Goal: Transaction & Acquisition: Purchase product/service

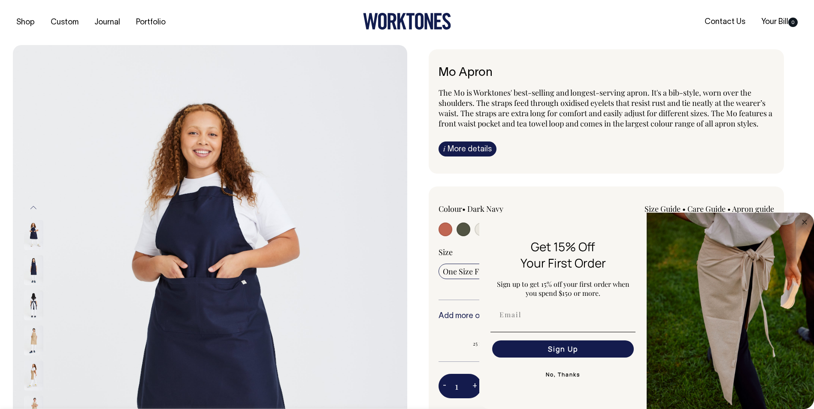
click at [566, 376] on button "No, Thanks" at bounding box center [562, 374] width 145 height 17
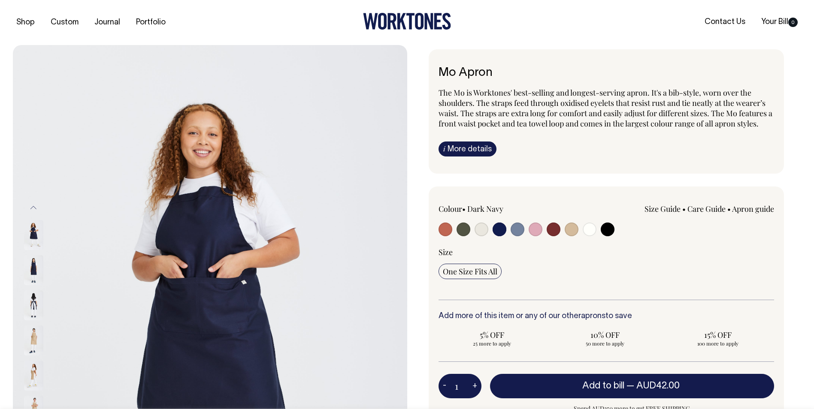
click at [534, 228] on input "radio" at bounding box center [536, 230] width 14 height 14
radio input "true"
select select "Pink"
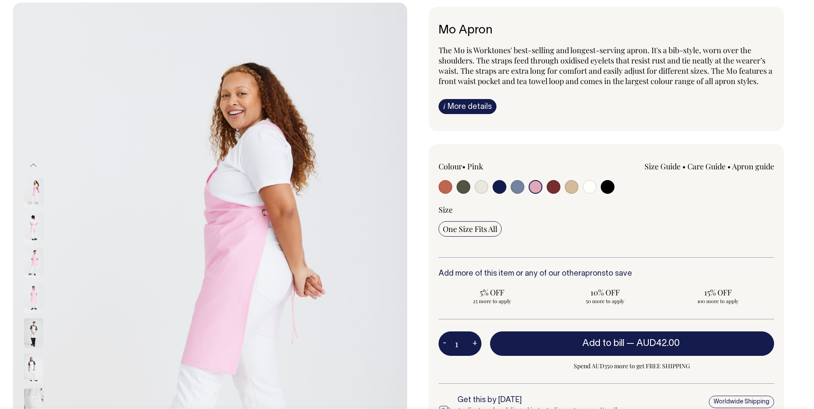
scroll to position [43, 0]
click at [553, 188] on input "radio" at bounding box center [554, 187] width 14 height 14
radio input "true"
select select "Burgundy"
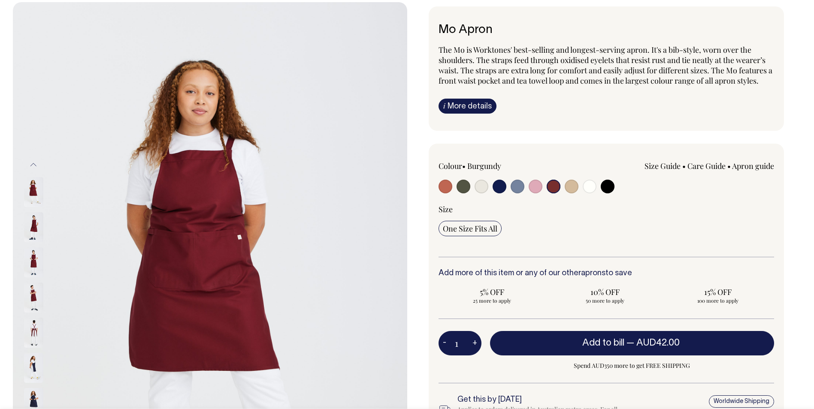
click at [529, 187] on input "radio" at bounding box center [536, 187] width 14 height 14
radio input "true"
select select "Pink"
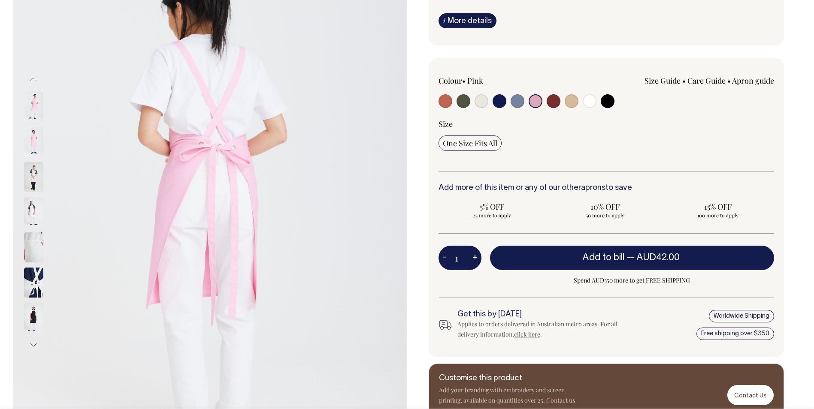
scroll to position [129, 0]
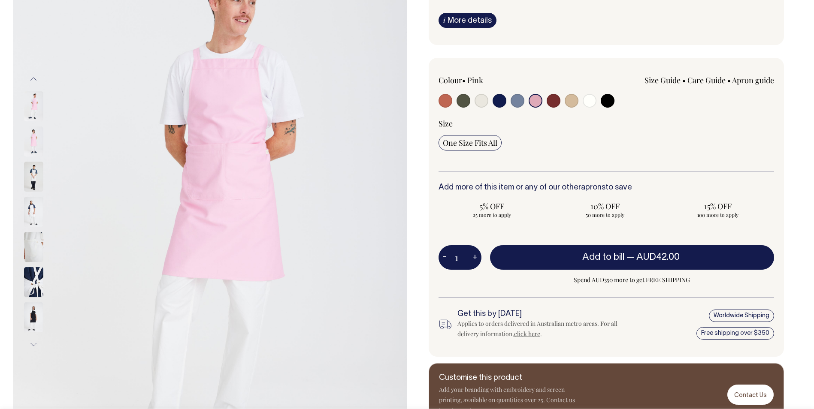
click at [26, 207] on img at bounding box center [33, 212] width 19 height 30
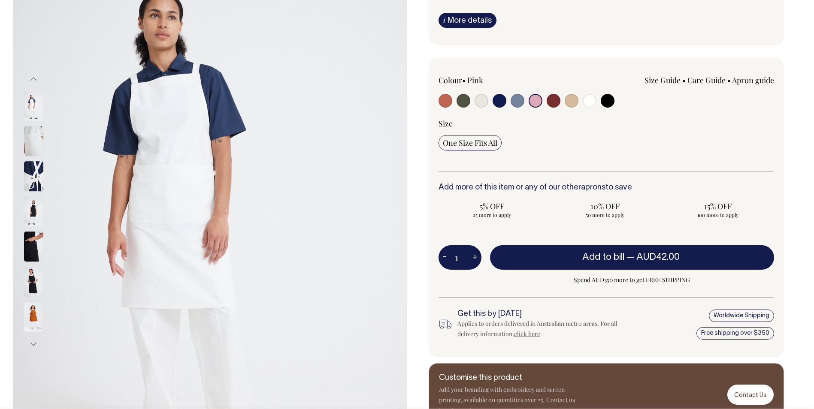
click at [35, 184] on img at bounding box center [33, 177] width 19 height 30
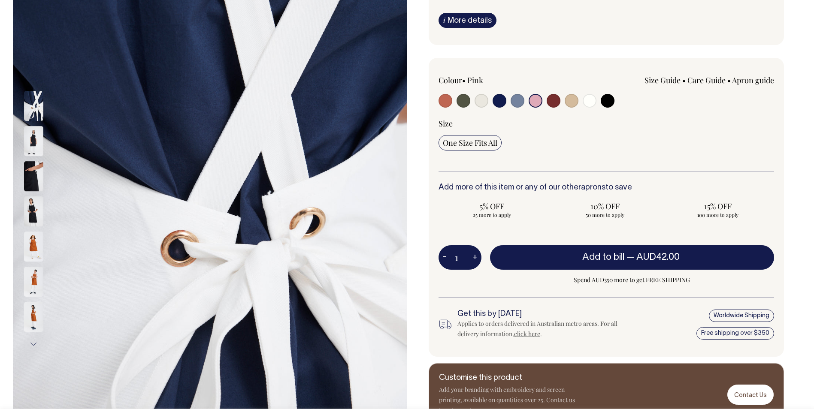
click at [32, 243] on img at bounding box center [33, 247] width 19 height 30
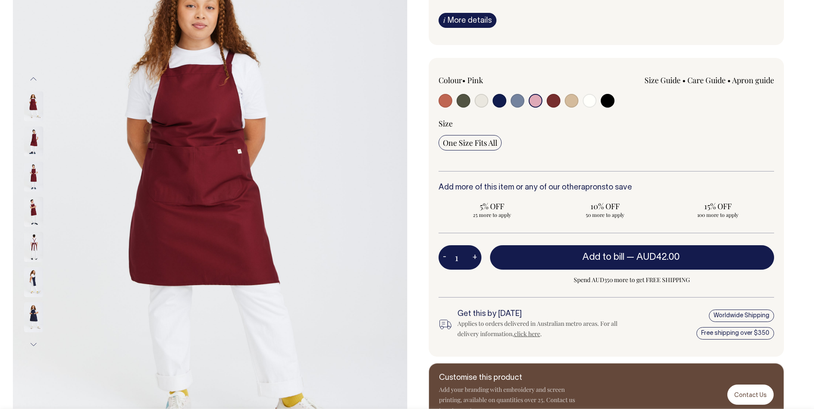
click at [533, 102] on input "radio" at bounding box center [536, 101] width 14 height 14
click at [535, 101] on input "radio" at bounding box center [536, 101] width 14 height 14
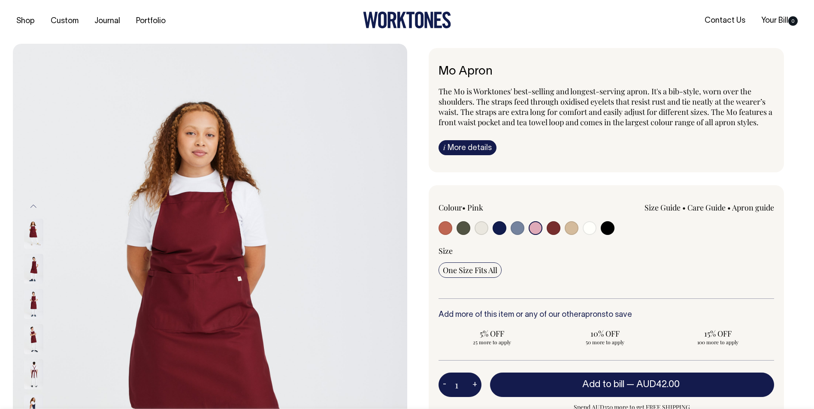
scroll to position [0, 0]
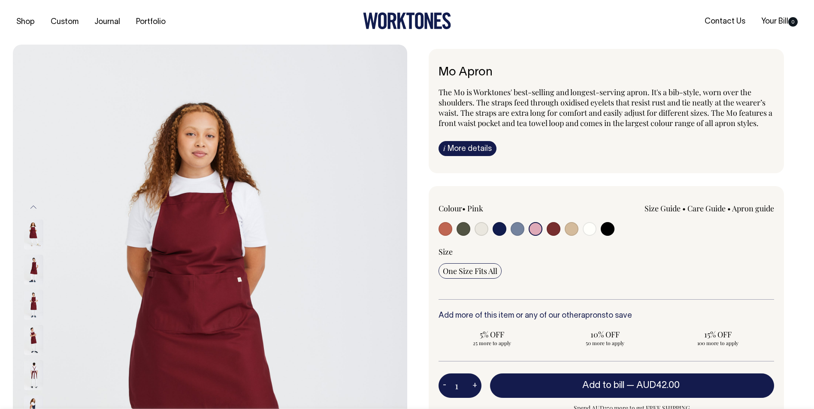
click at [538, 227] on input "radio" at bounding box center [536, 229] width 14 height 14
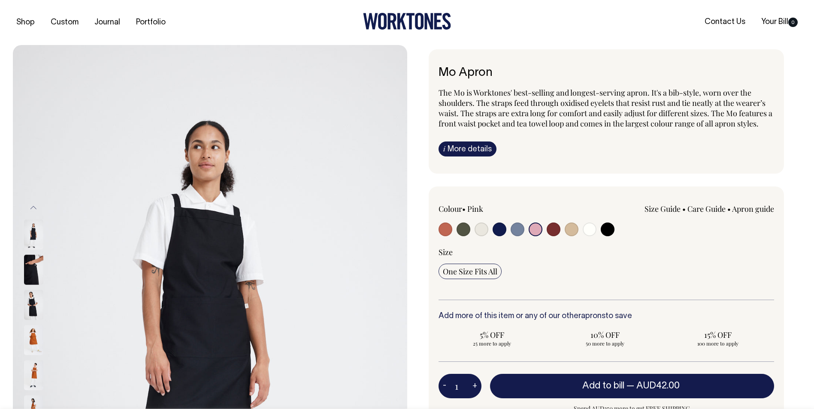
click at [33, 206] on button "Previous" at bounding box center [33, 207] width 13 height 19
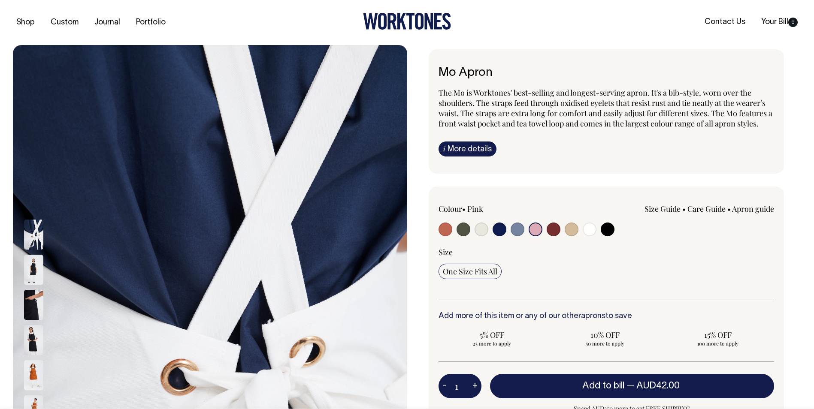
click at [33, 206] on button "Previous" at bounding box center [33, 207] width 13 height 19
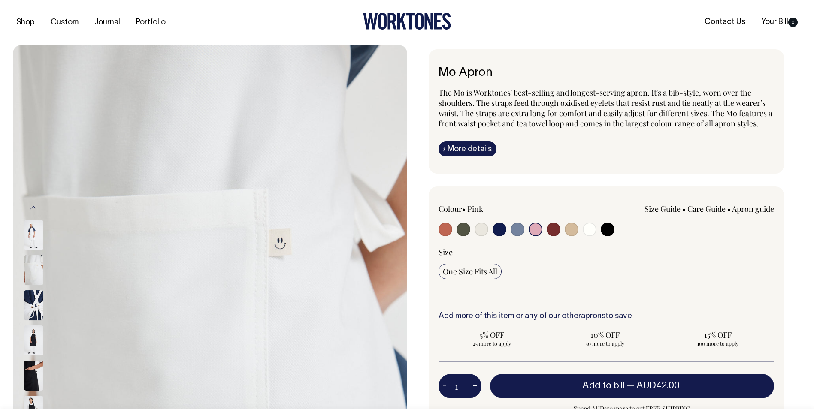
click at [33, 206] on button "Previous" at bounding box center [33, 207] width 13 height 19
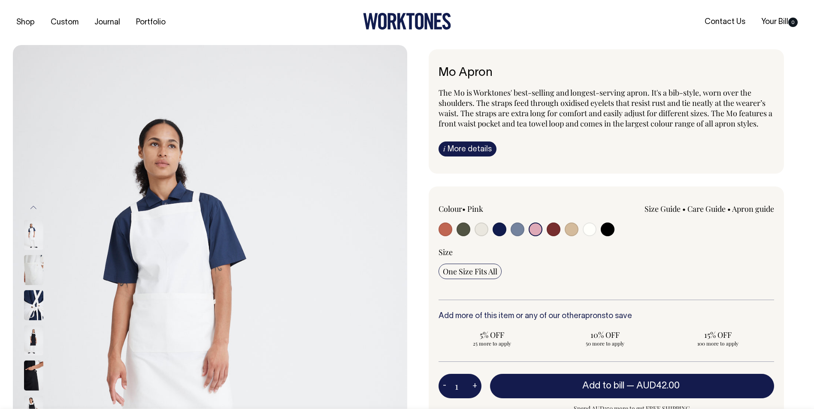
click at [33, 206] on button "Previous" at bounding box center [33, 207] width 13 height 19
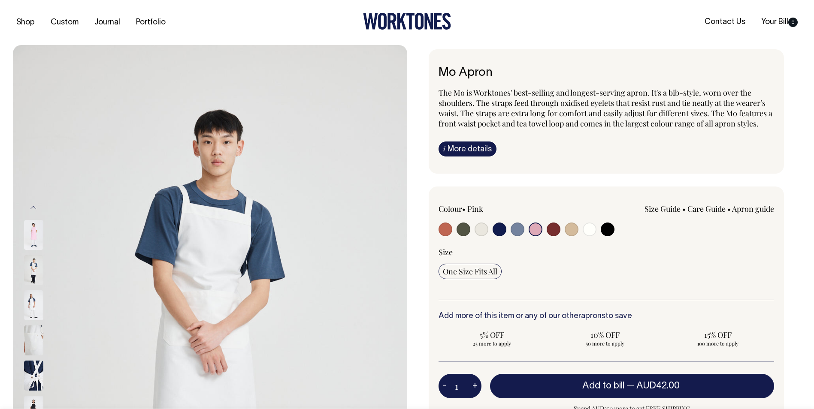
click at [33, 206] on button "Previous" at bounding box center [33, 207] width 13 height 19
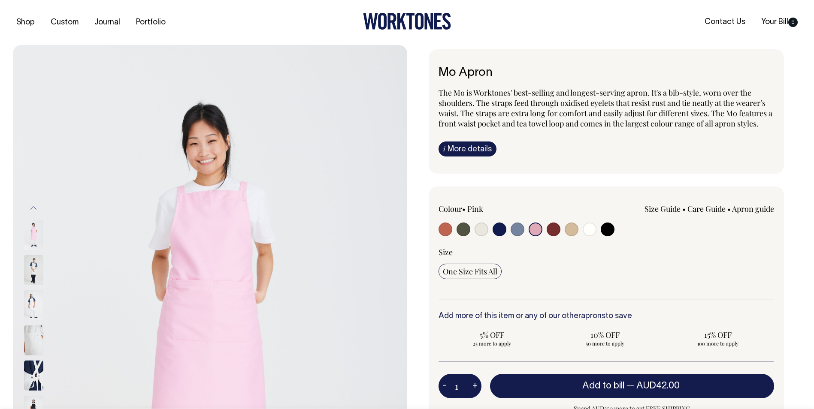
click at [33, 206] on button "Previous" at bounding box center [33, 207] width 13 height 19
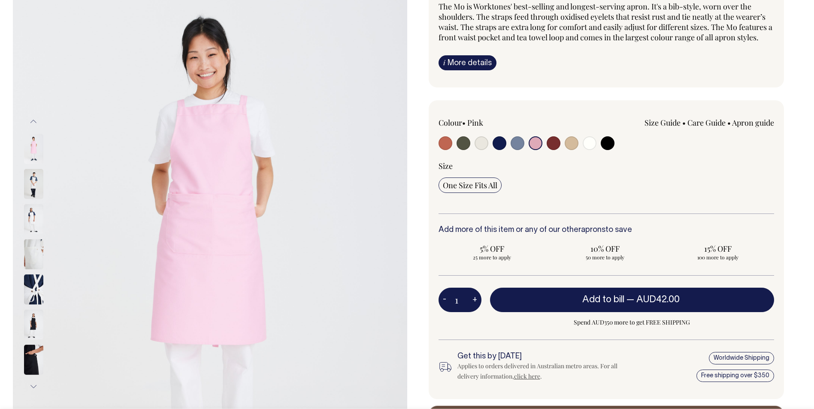
scroll to position [86, 0]
